Goal: Task Accomplishment & Management: Use online tool/utility

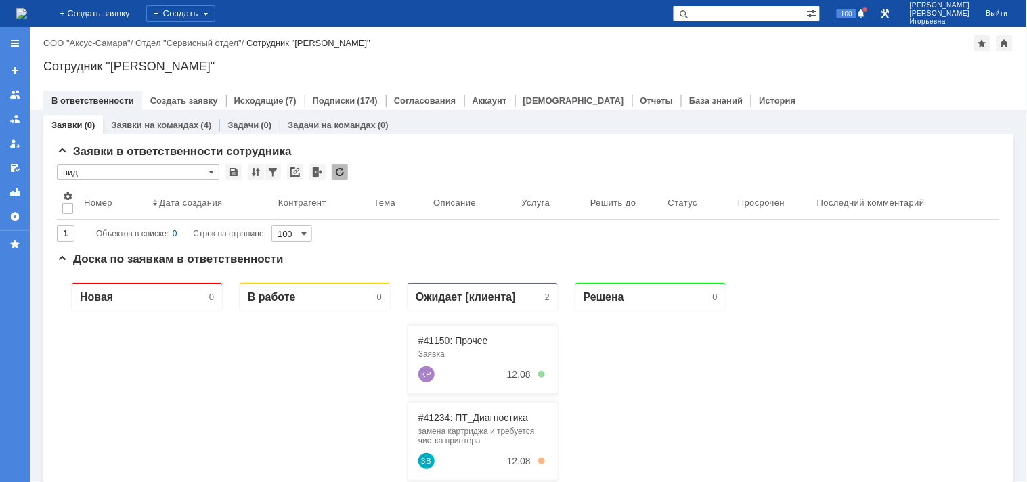
click at [156, 122] on link "Заявки на командах" at bounding box center [154, 125] width 87 height 10
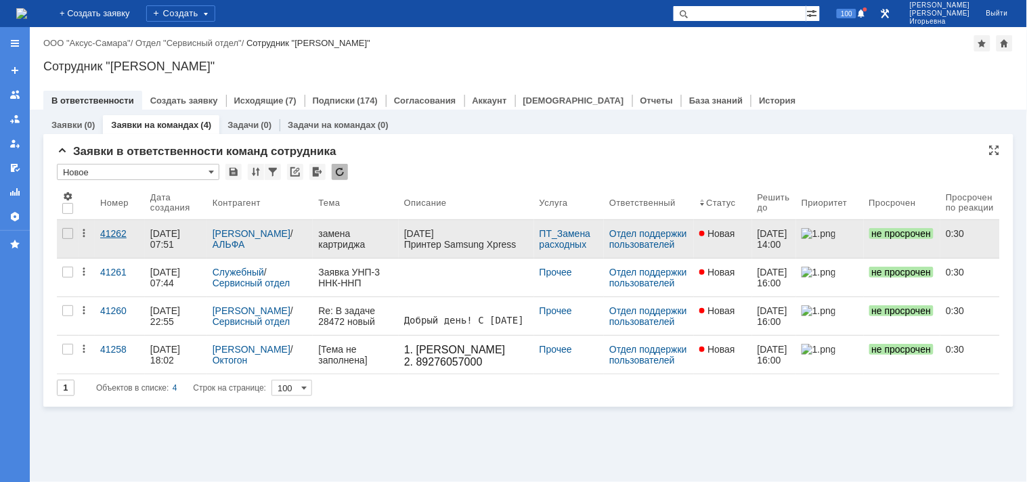
click at [112, 239] on div "41262" at bounding box center [119, 233] width 39 height 11
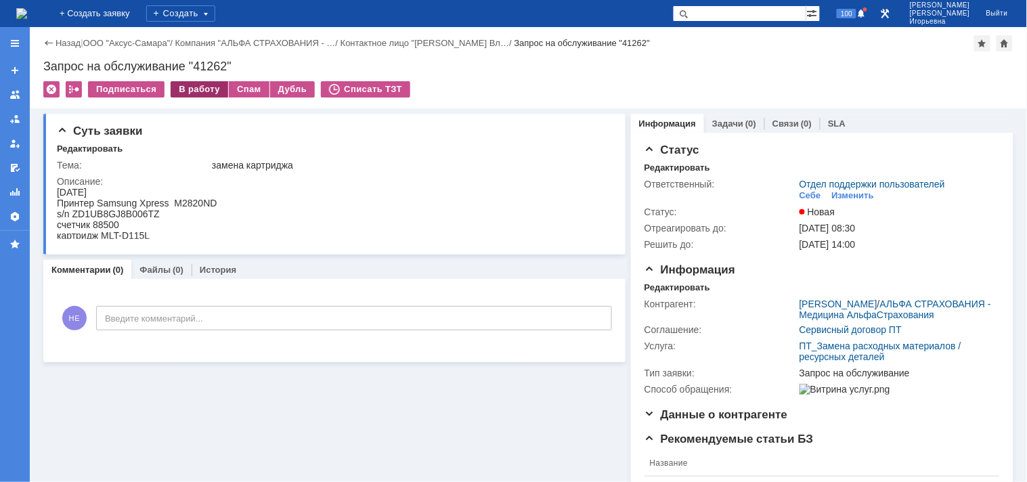
click at [206, 89] on div "В работу" at bounding box center [200, 89] width 58 height 16
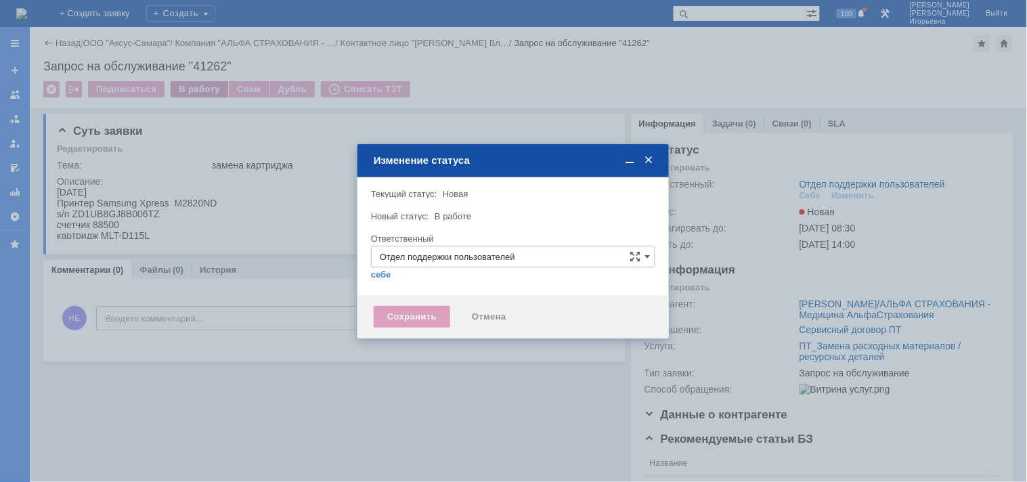
type input "Носенкова Елена Игорьевна"
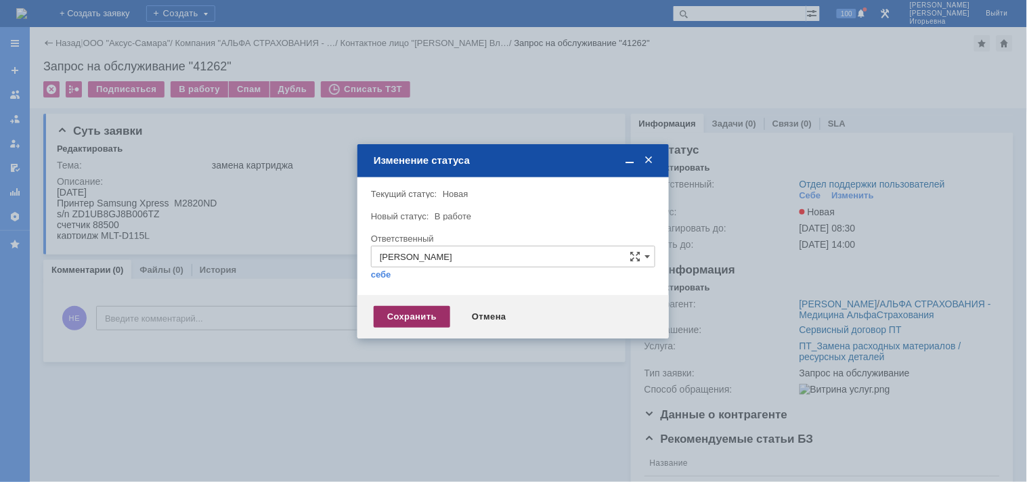
click at [400, 318] on div "Сохранить" at bounding box center [412, 317] width 76 height 22
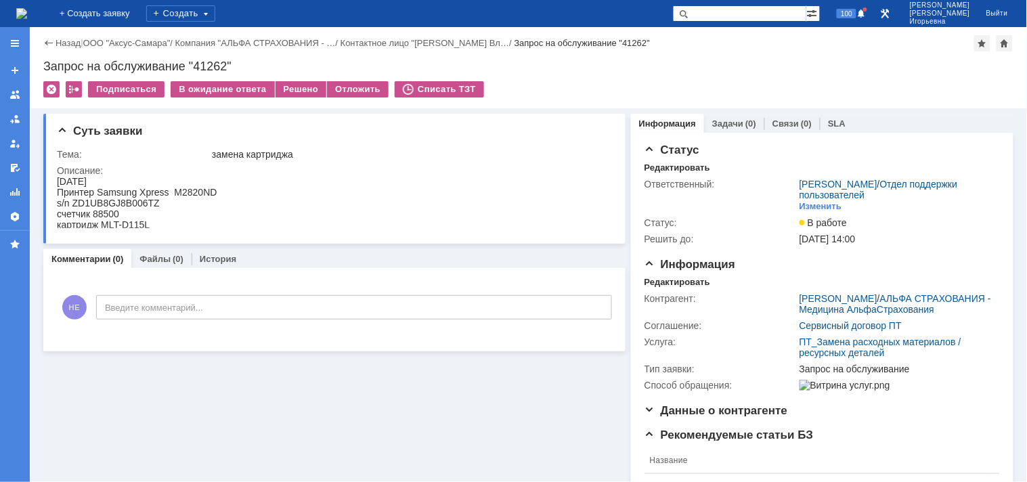
click at [27, 14] on img at bounding box center [21, 13] width 11 height 11
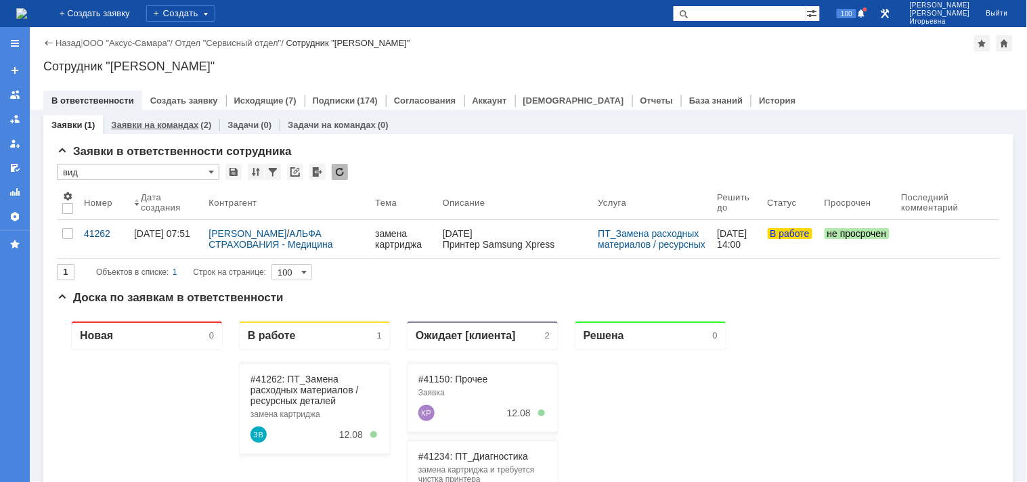
click at [152, 120] on link "Заявки на командах" at bounding box center [154, 125] width 87 height 10
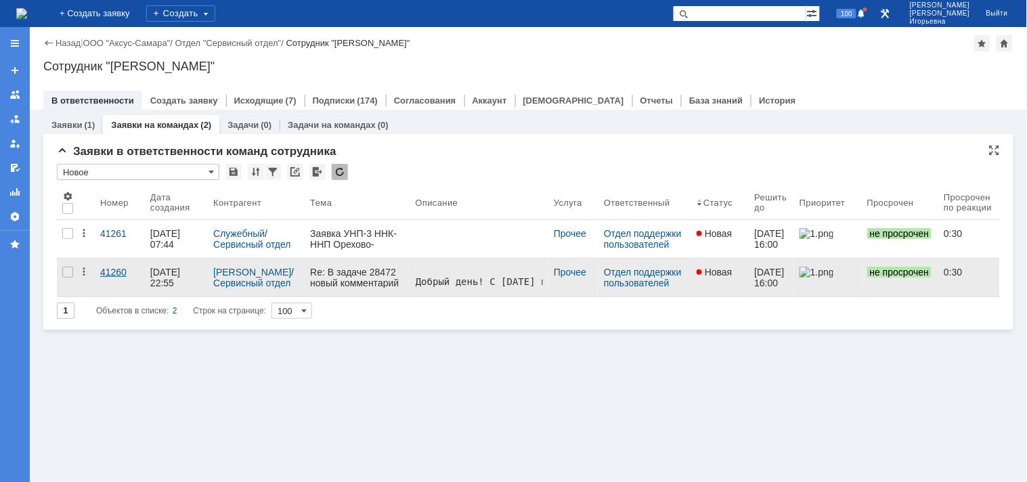
click at [115, 273] on div "41260" at bounding box center [119, 272] width 39 height 11
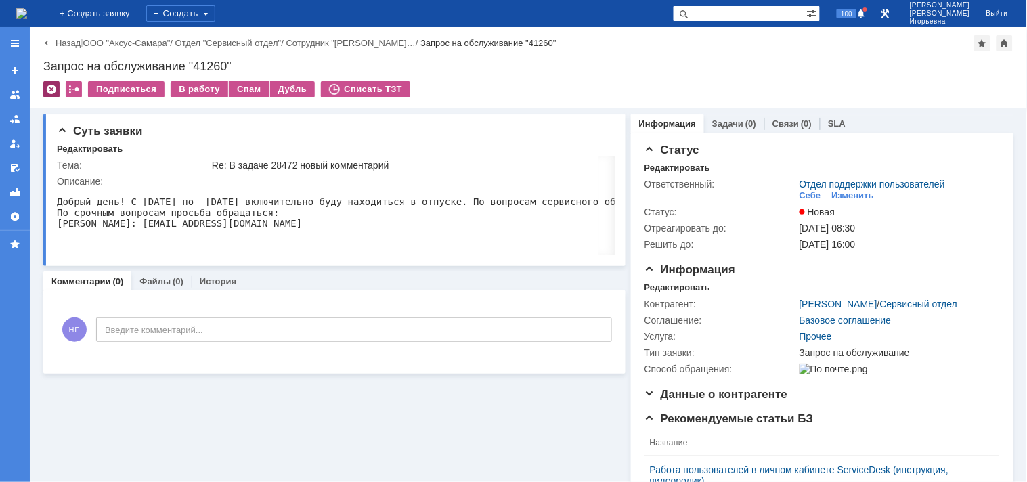
click at [51, 89] on div at bounding box center [51, 89] width 16 height 16
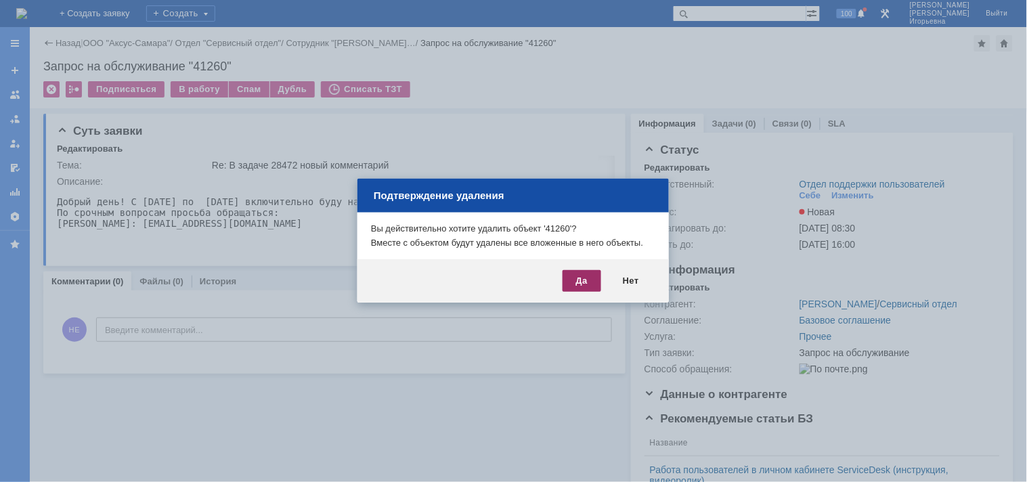
click at [577, 280] on div "Да" at bounding box center [581, 281] width 39 height 22
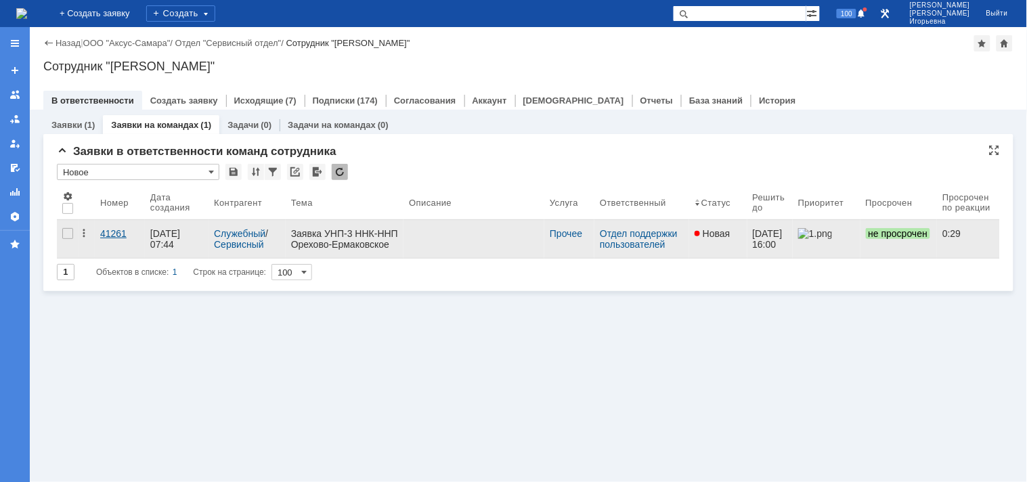
click at [111, 235] on div "41261" at bounding box center [119, 233] width 39 height 11
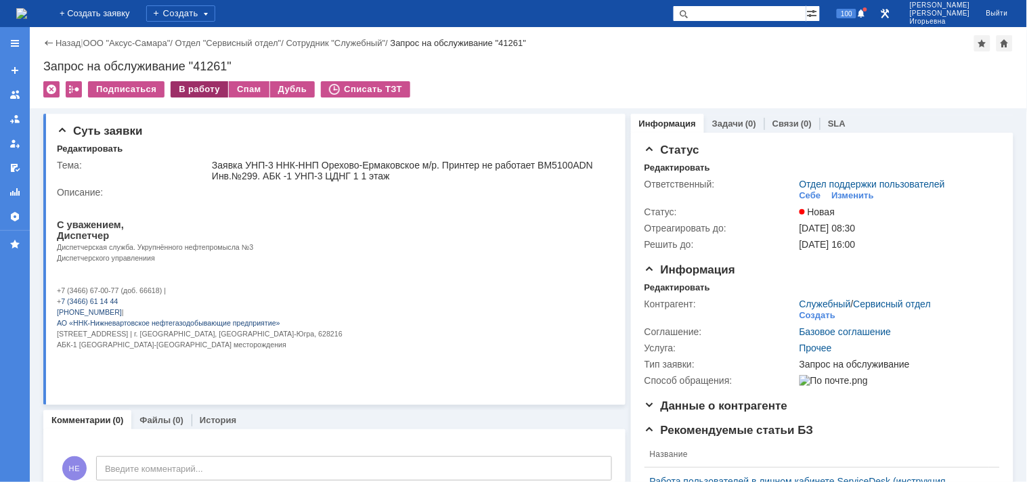
click at [193, 85] on div "В работу" at bounding box center [200, 89] width 58 height 16
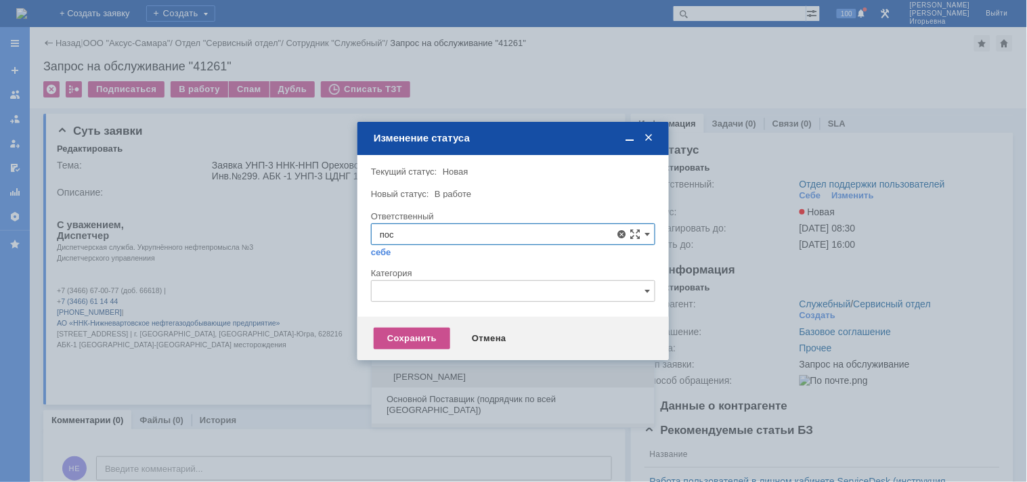
click at [453, 381] on span "Поселённова Виктория Александровна" at bounding box center [513, 377] width 267 height 11
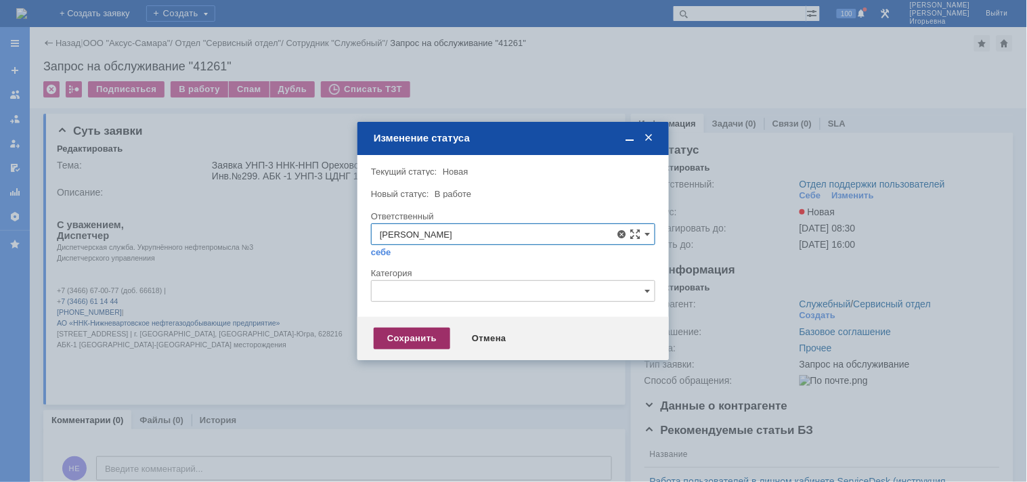
type input "Поселённова Виктория Александровна"
click at [426, 338] on div "Сохранить" at bounding box center [412, 339] width 76 height 22
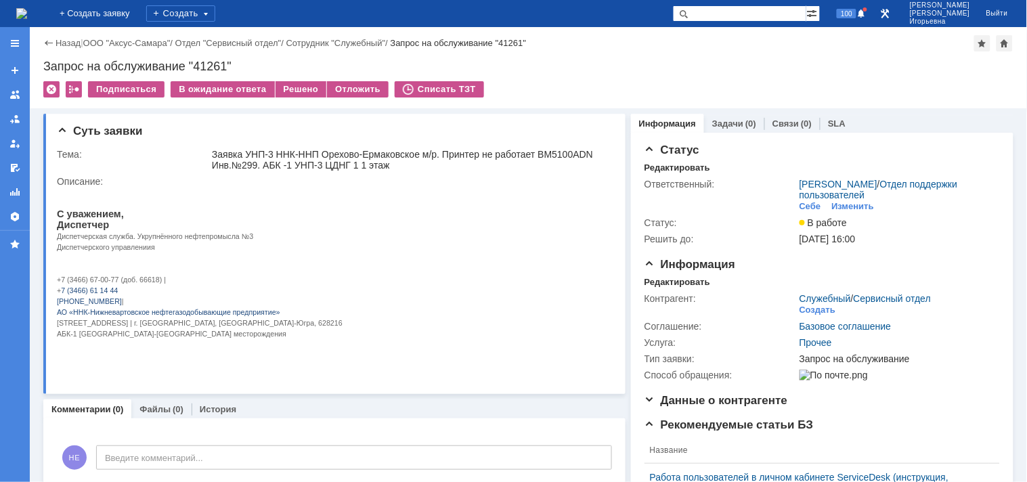
click at [214, 64] on div "Запрос на обслуживание "41261"" at bounding box center [528, 67] width 970 height 14
copy div "41261"
click at [25, 10] on img at bounding box center [21, 13] width 11 height 11
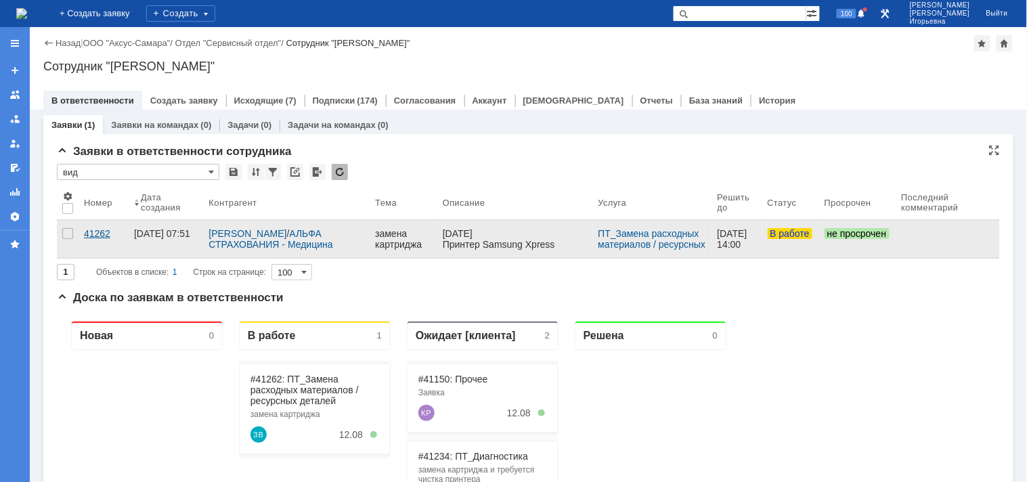
click at [104, 233] on div "41262" at bounding box center [103, 233] width 39 height 11
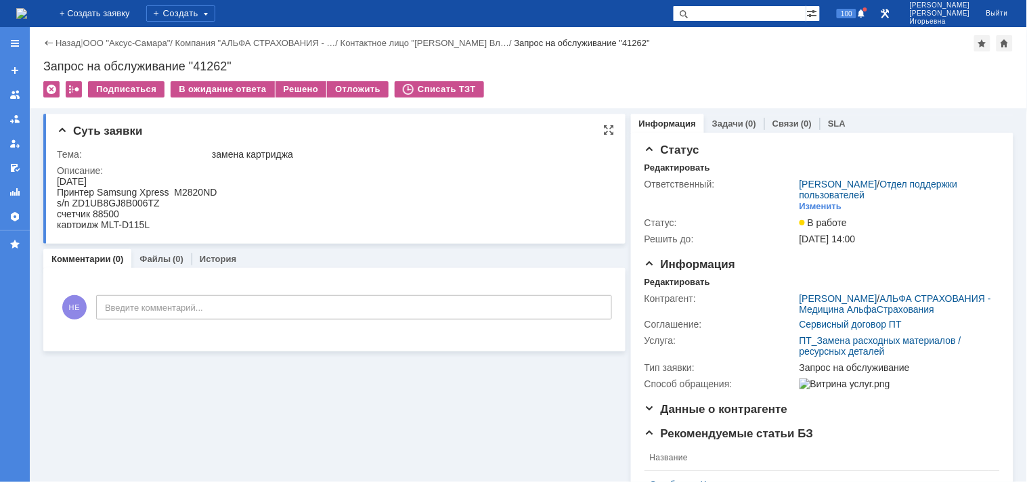
click at [135, 199] on div "s/n ZD1UB8GJ8B006TZ" at bounding box center [136, 202] width 160 height 11
copy div "ZD1UB8GJ8B006TZ"
click at [106, 215] on div "счетчик 88500" at bounding box center [136, 213] width 160 height 11
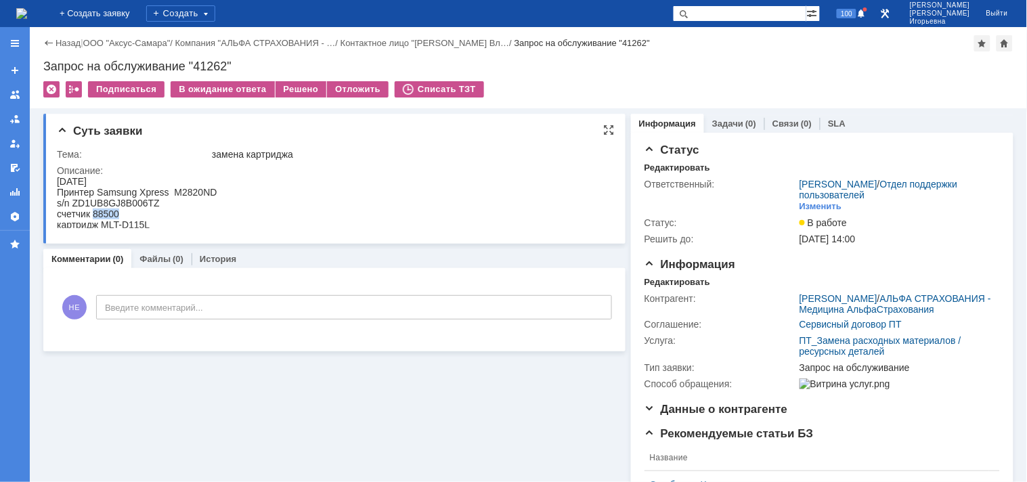
copy div "88500"
click at [219, 64] on div "Запрос на обслуживание "41262"" at bounding box center [528, 67] width 970 height 14
copy div "41262"
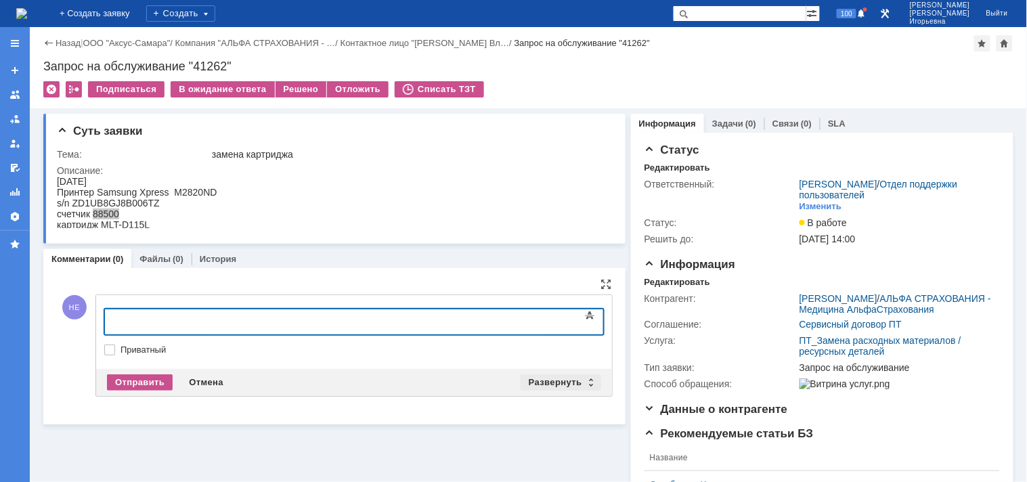
click at [583, 378] on div "Развернуть" at bounding box center [560, 382] width 81 height 16
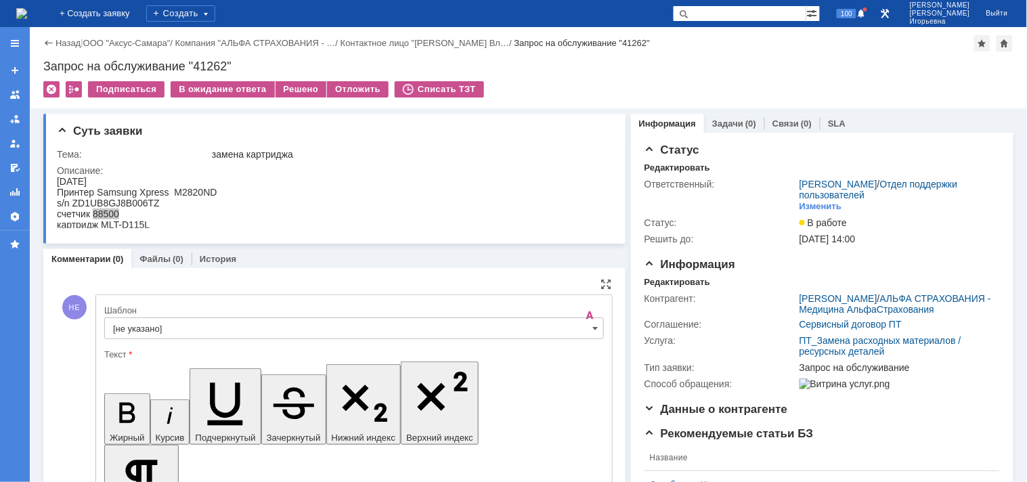
click at [584, 330] on input "[не указано]" at bounding box center [353, 328] width 499 height 22
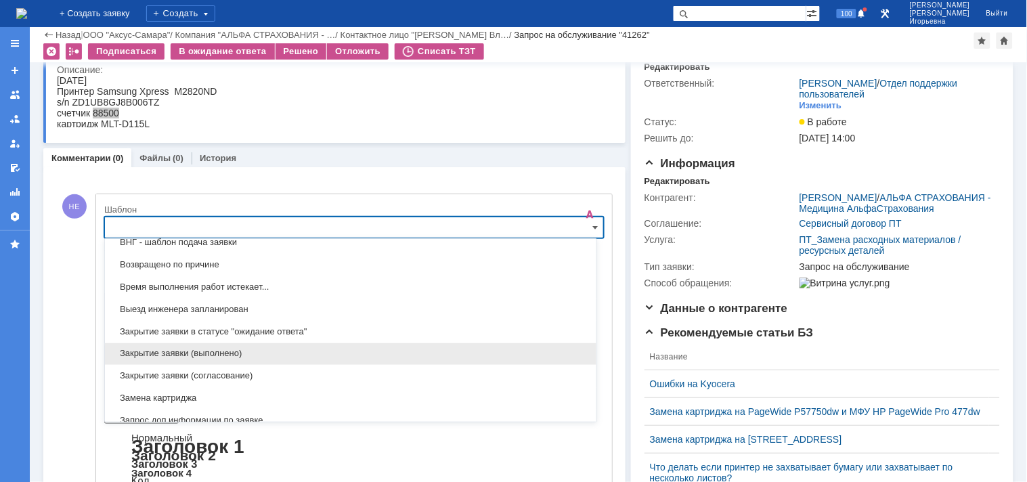
scroll to position [549, 0]
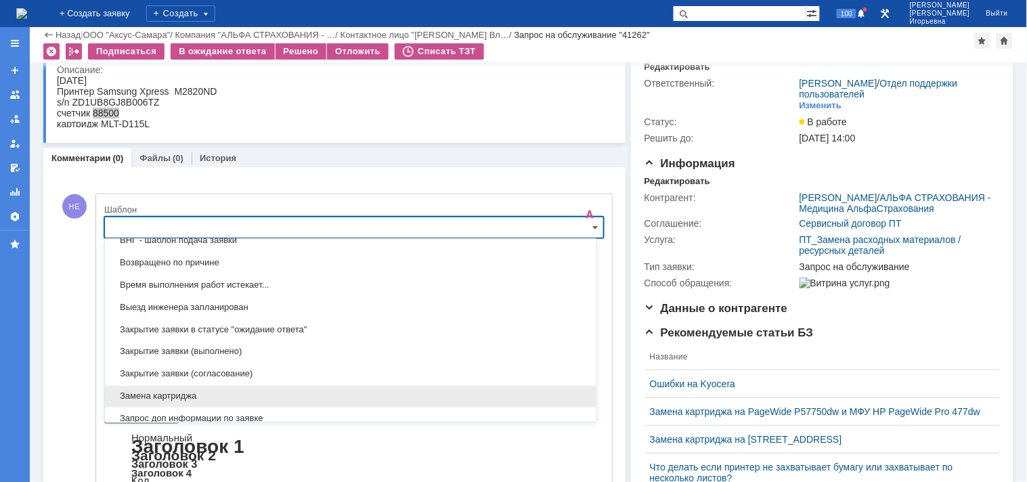
click at [156, 397] on span "Замена картриджа" at bounding box center [350, 396] width 475 height 11
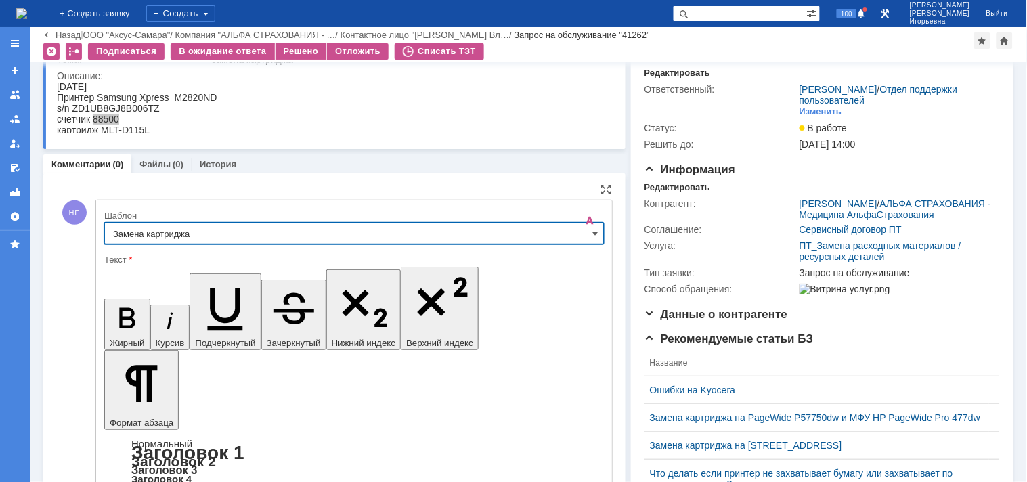
type input "Замена картриджа"
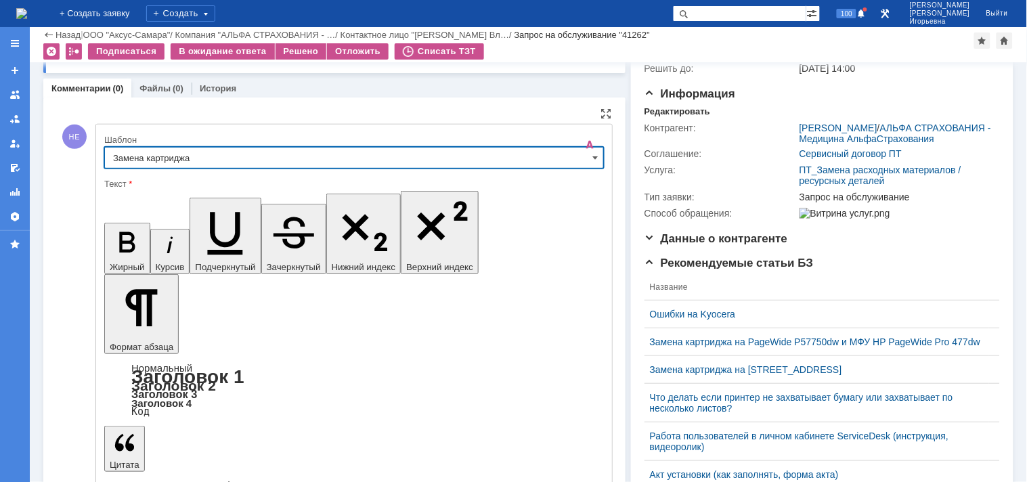
scroll to position [150, 0]
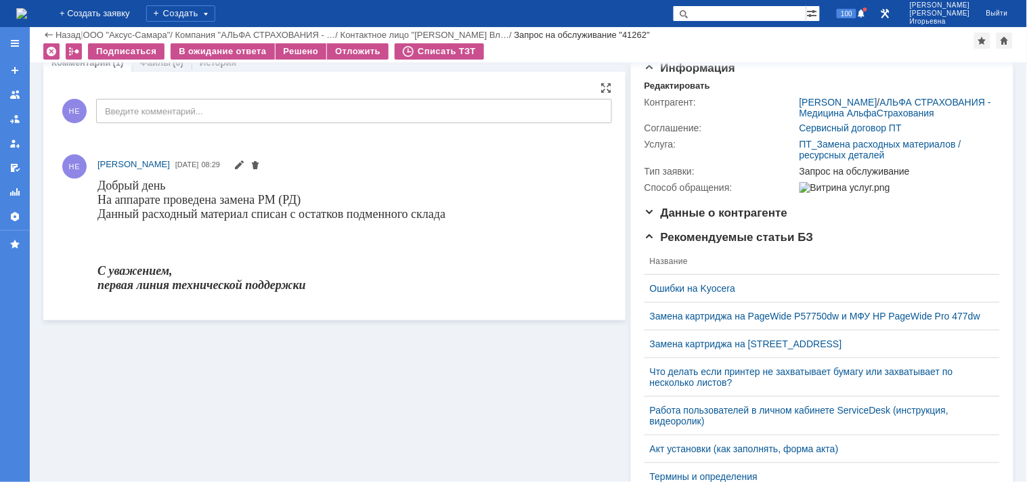
scroll to position [0, 0]
click at [287, 52] on div "Решено" at bounding box center [300, 51] width 51 height 16
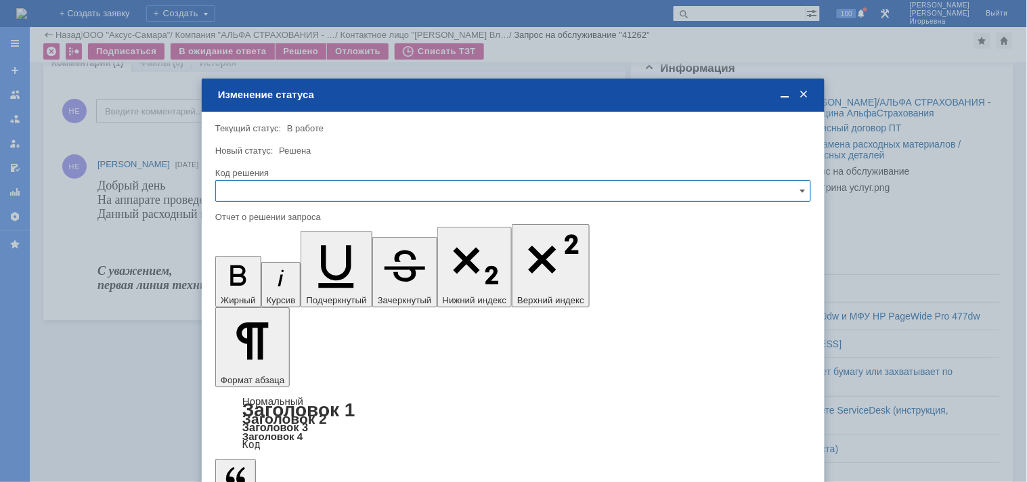
click at [299, 192] on input "text" at bounding box center [513, 191] width 596 height 22
click at [254, 282] on span "Решено" at bounding box center [513, 282] width 578 height 11
type input "Решено"
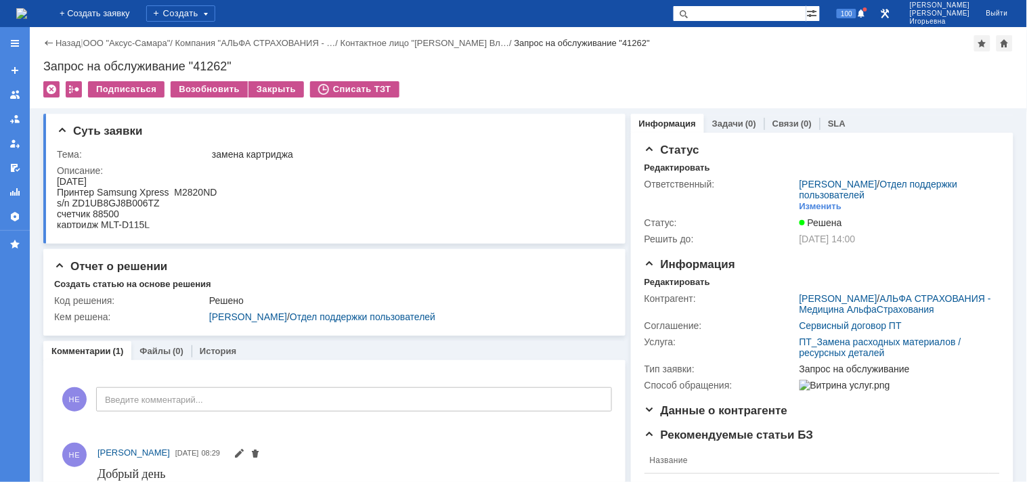
click at [27, 8] on img at bounding box center [21, 13] width 11 height 11
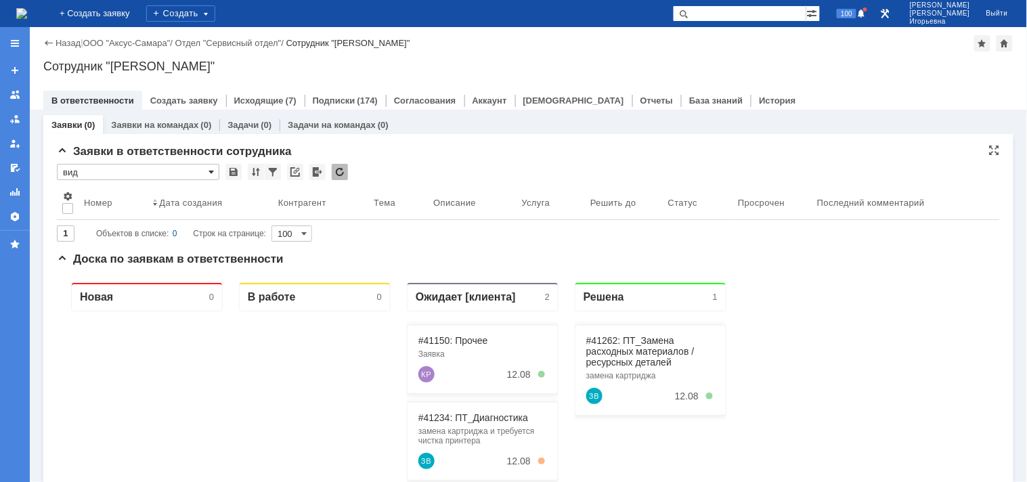
click at [208, 172] on span at bounding box center [210, 171] width 5 height 11
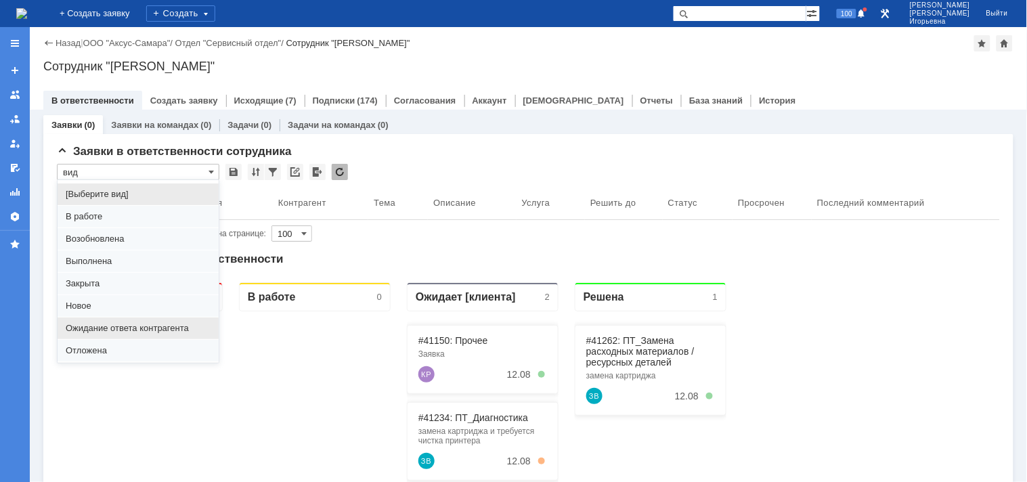
scroll to position [37, 0]
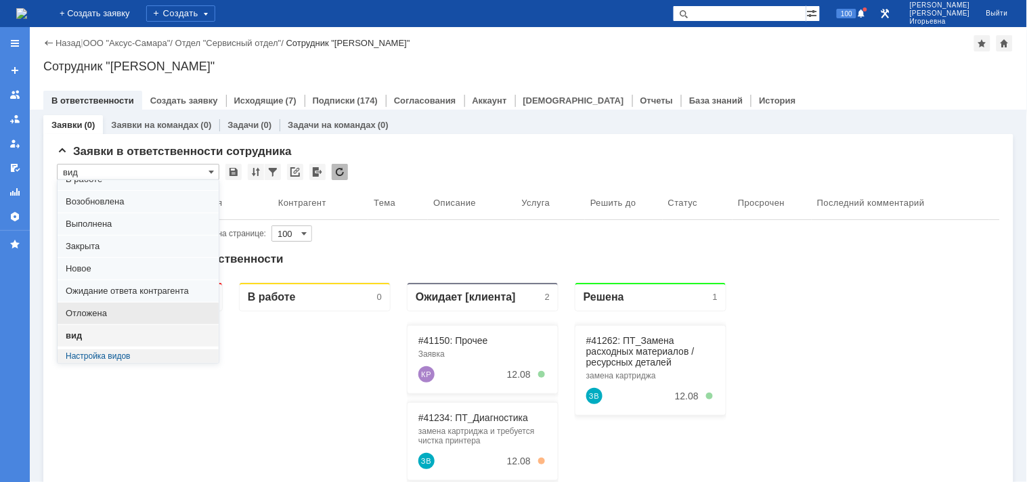
click at [89, 313] on span "Отложена" at bounding box center [138, 313] width 145 height 11
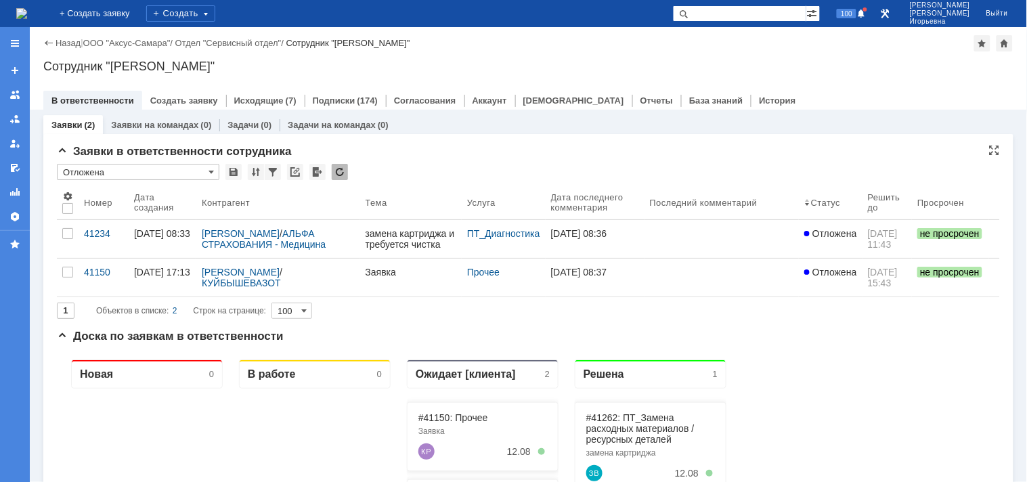
scroll to position [0, 0]
type input "Отложена"
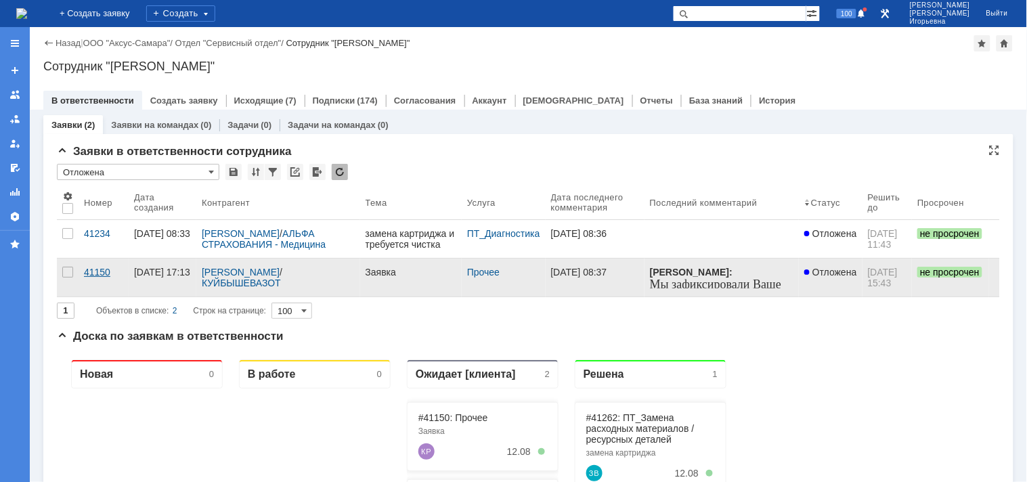
click at [83, 281] on link "41150" at bounding box center [104, 278] width 50 height 38
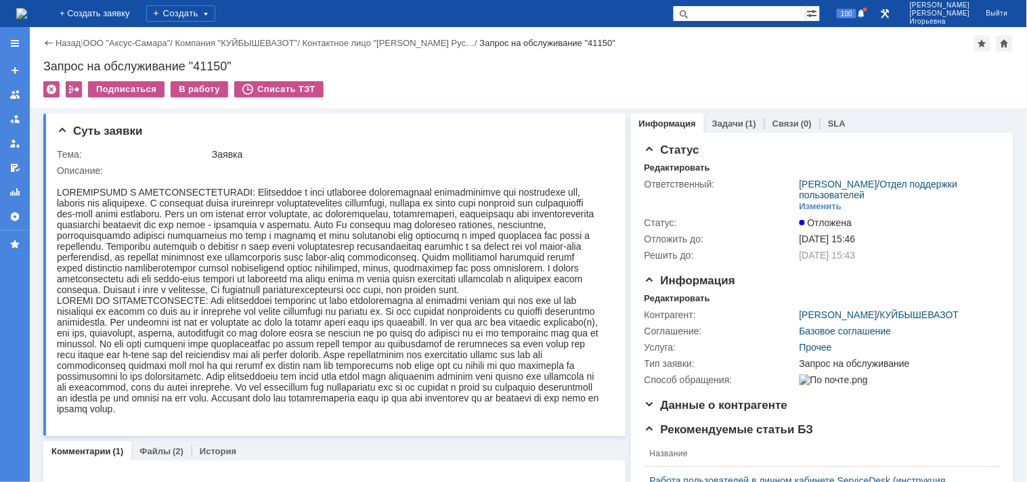
click at [27, 17] on img at bounding box center [21, 13] width 11 height 11
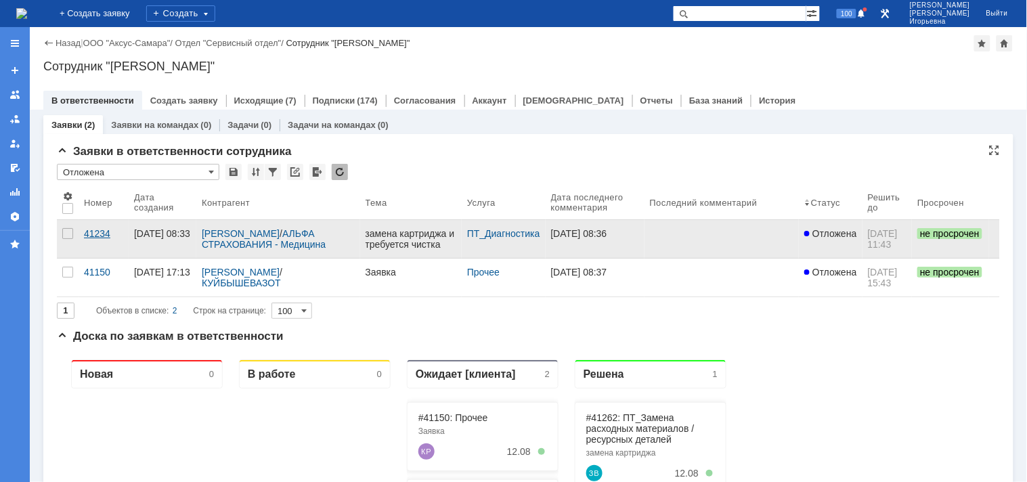
click at [102, 239] on div "41234" at bounding box center [103, 233] width 39 height 11
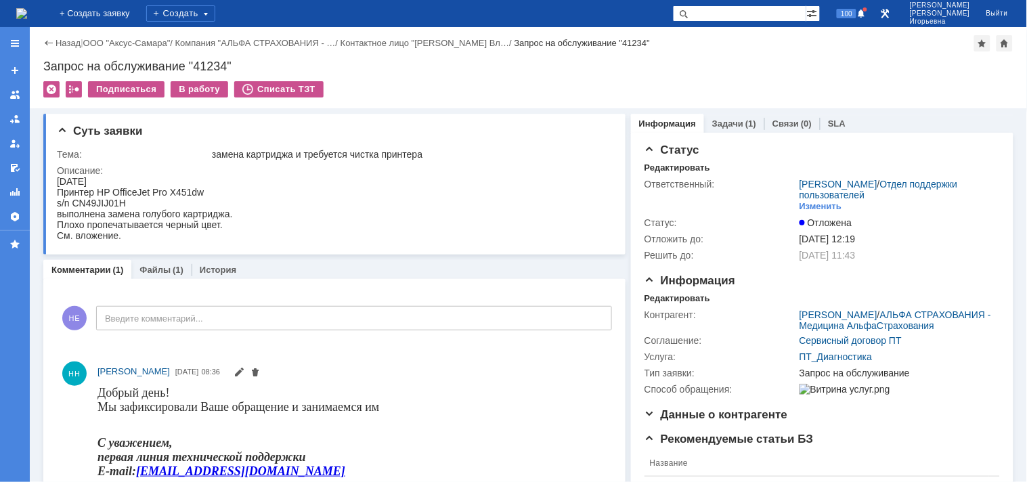
click at [27, 9] on img at bounding box center [21, 13] width 11 height 11
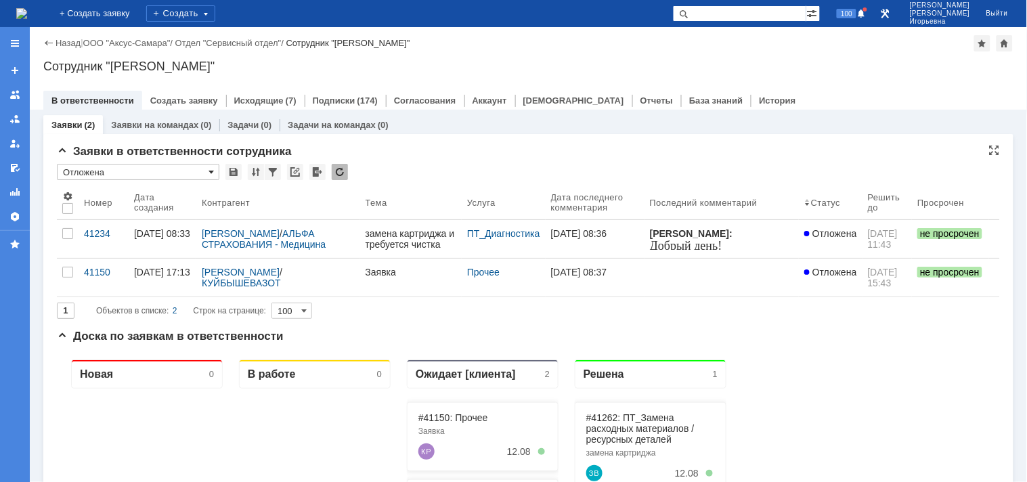
click at [211, 169] on span at bounding box center [210, 171] width 5 height 11
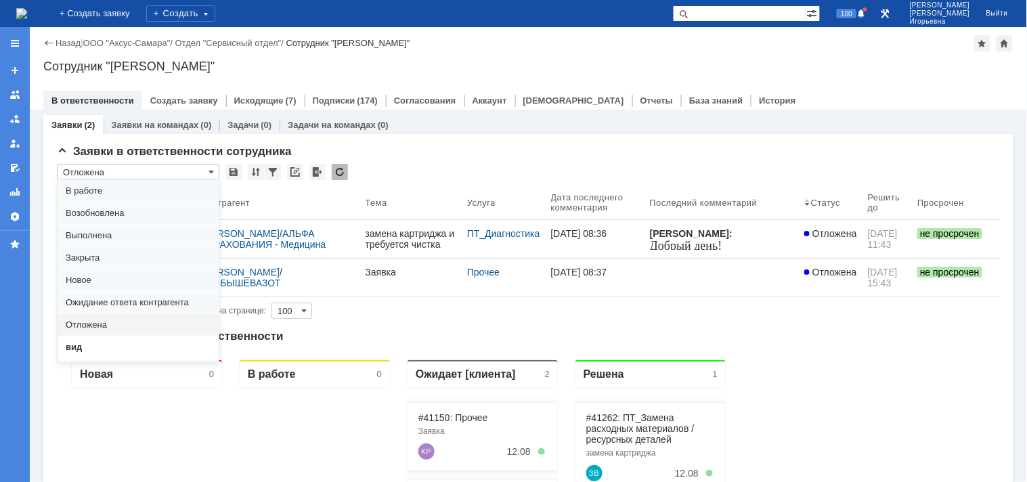
scroll to position [37, 0]
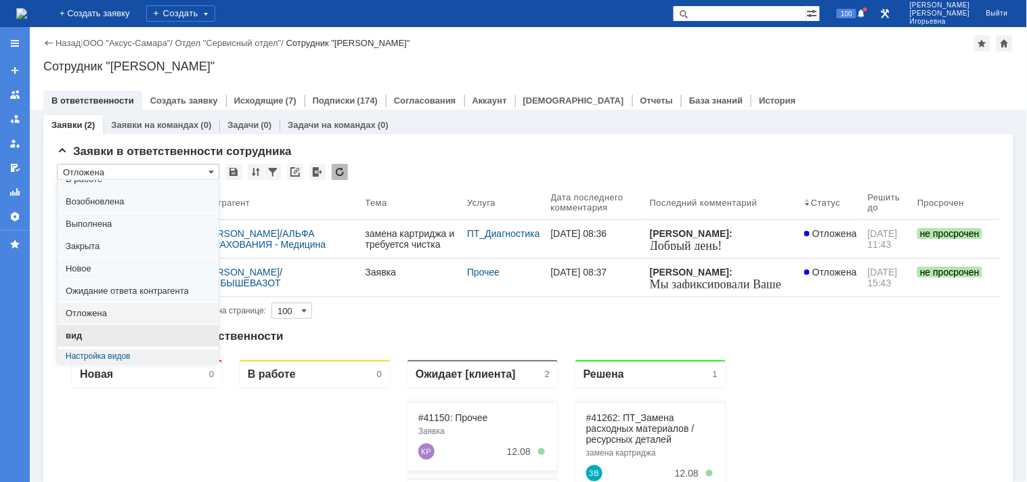
click at [83, 336] on span "вид" at bounding box center [138, 335] width 145 height 11
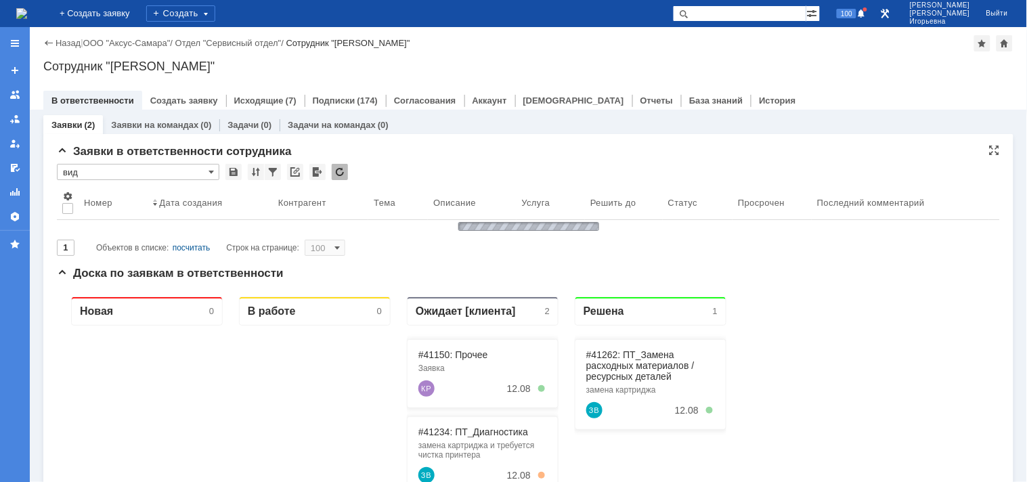
type input "вид"
